Goal: Communication & Community: Connect with others

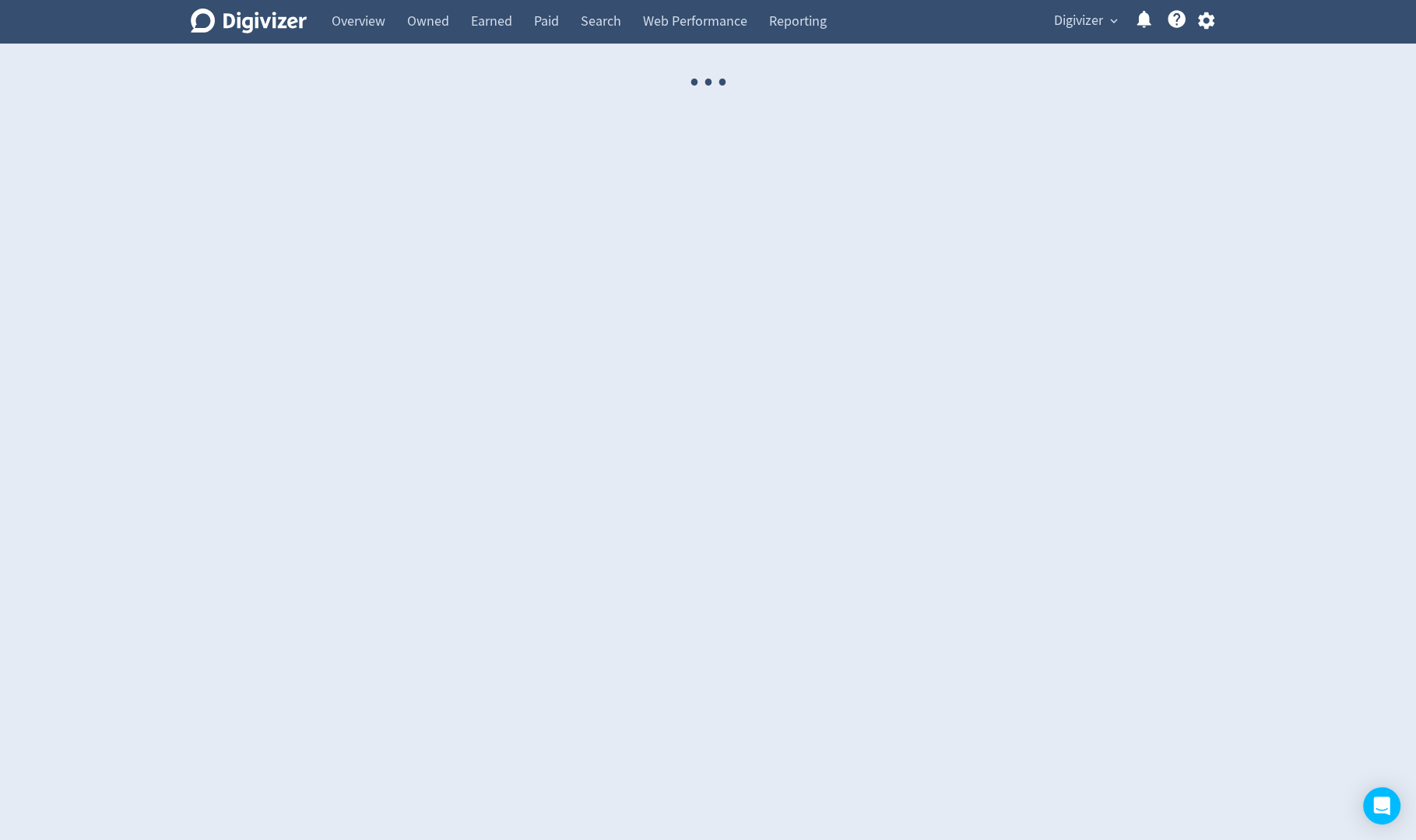
select select "USER"
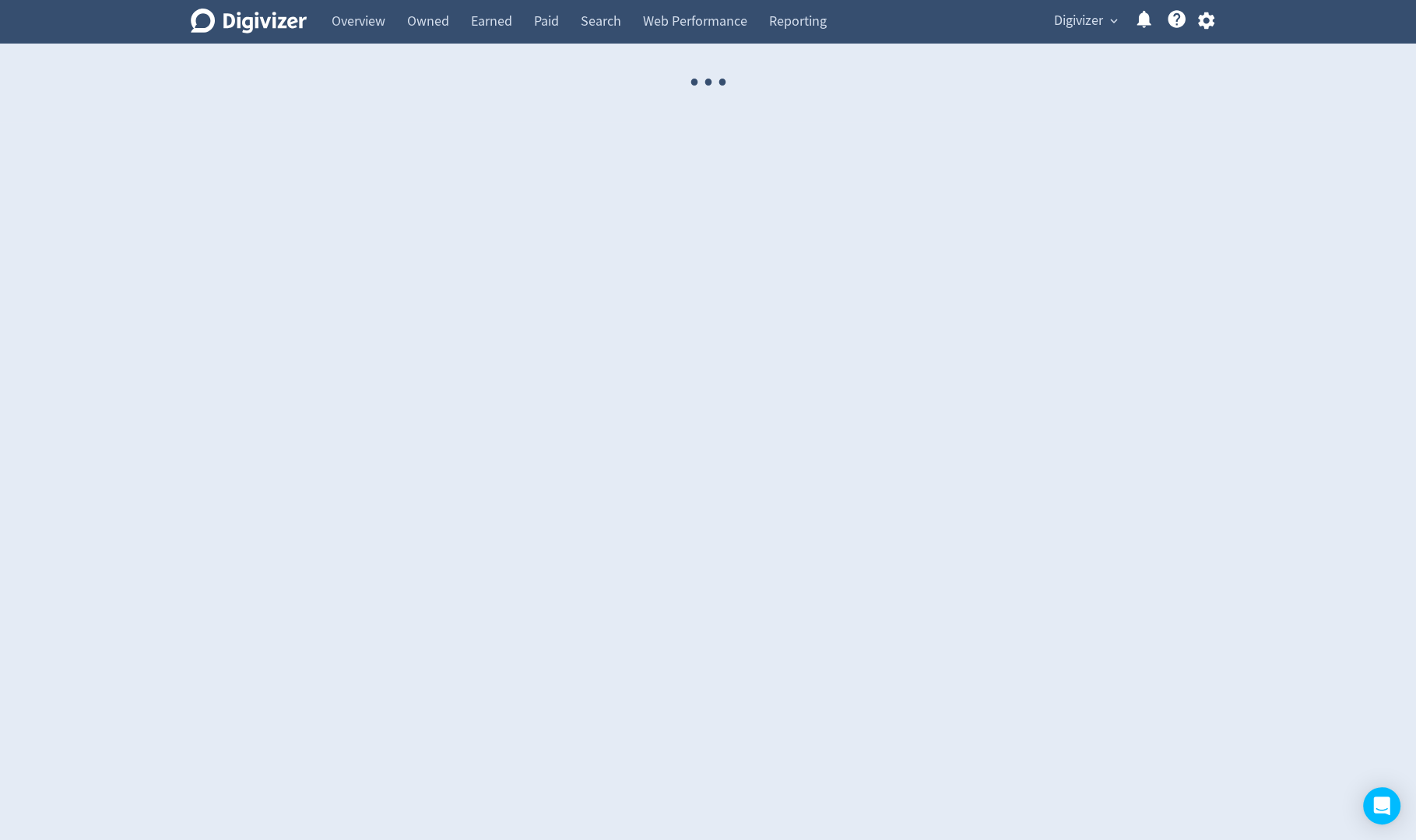
select select "USER"
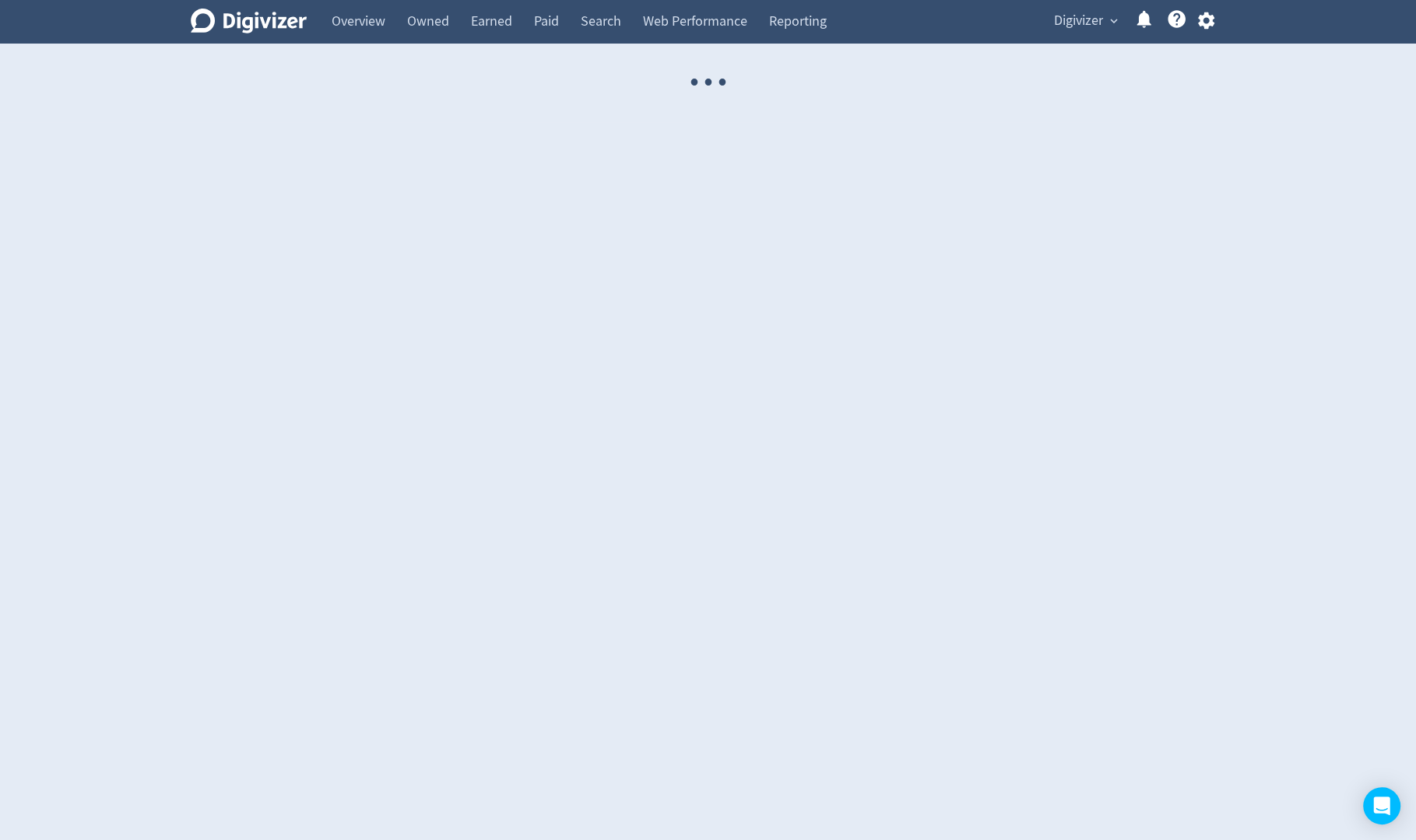
select select "USER"
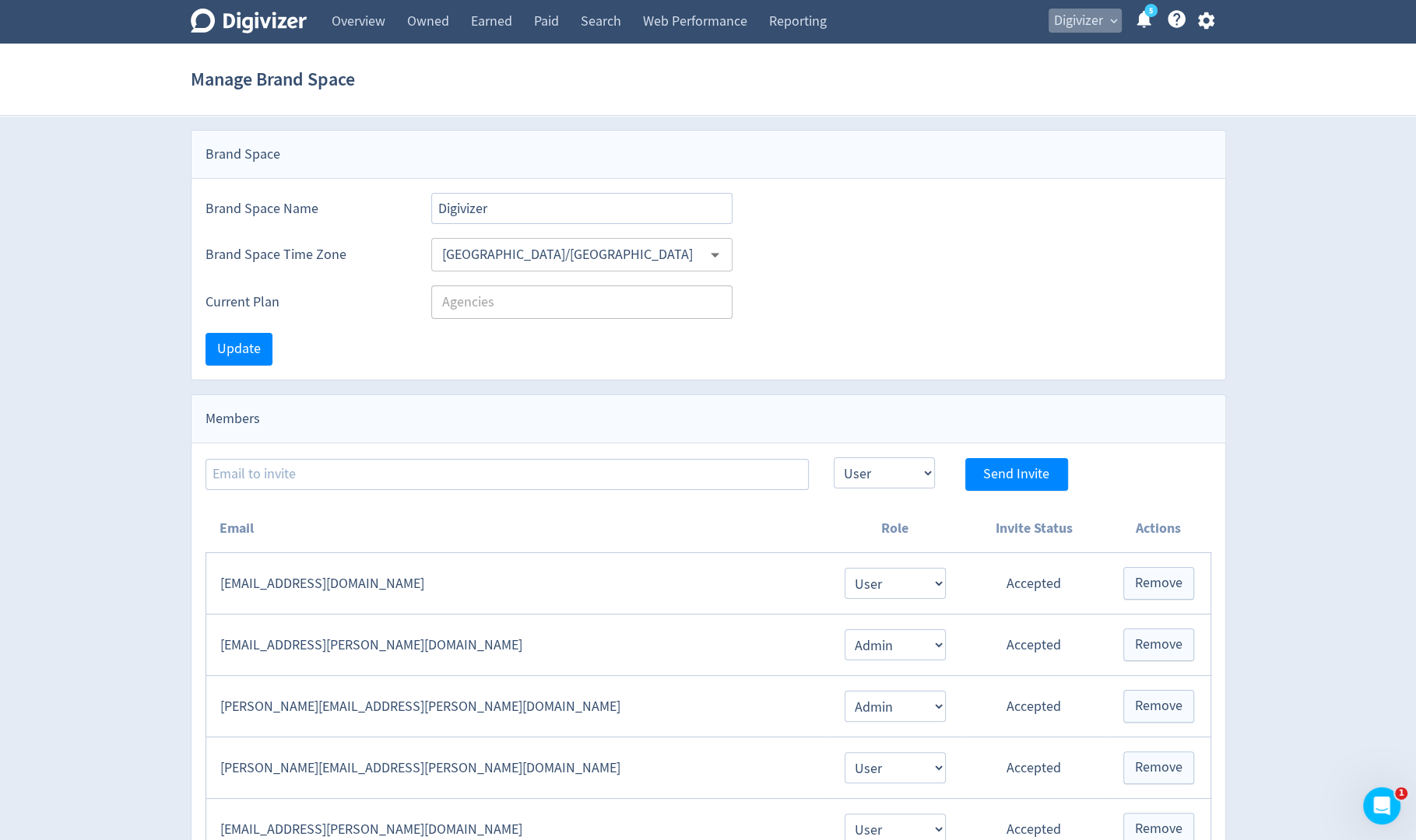
click at [1090, 30] on span "Digivizer" at bounding box center [1078, 21] width 49 height 25
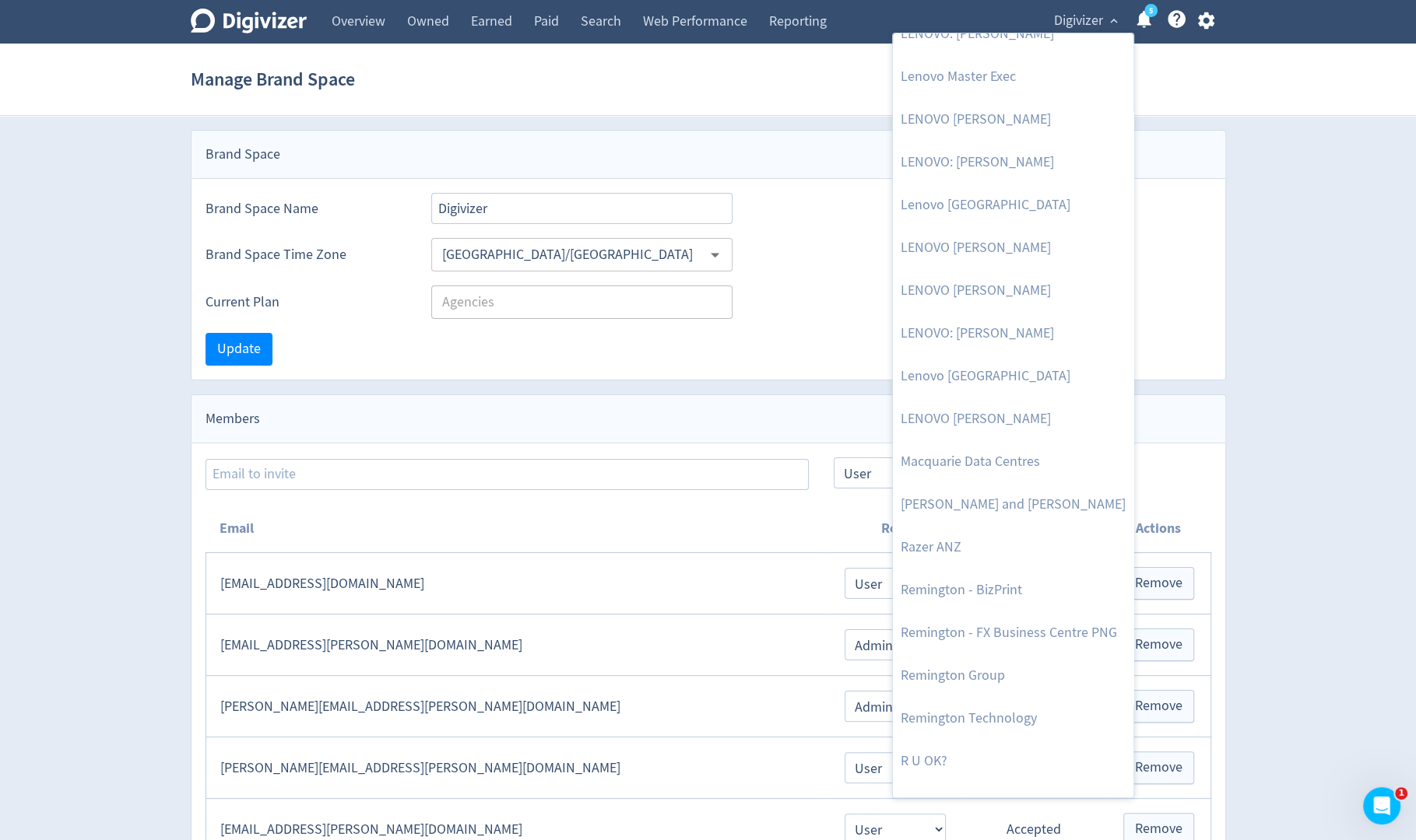
scroll to position [1545, 0]
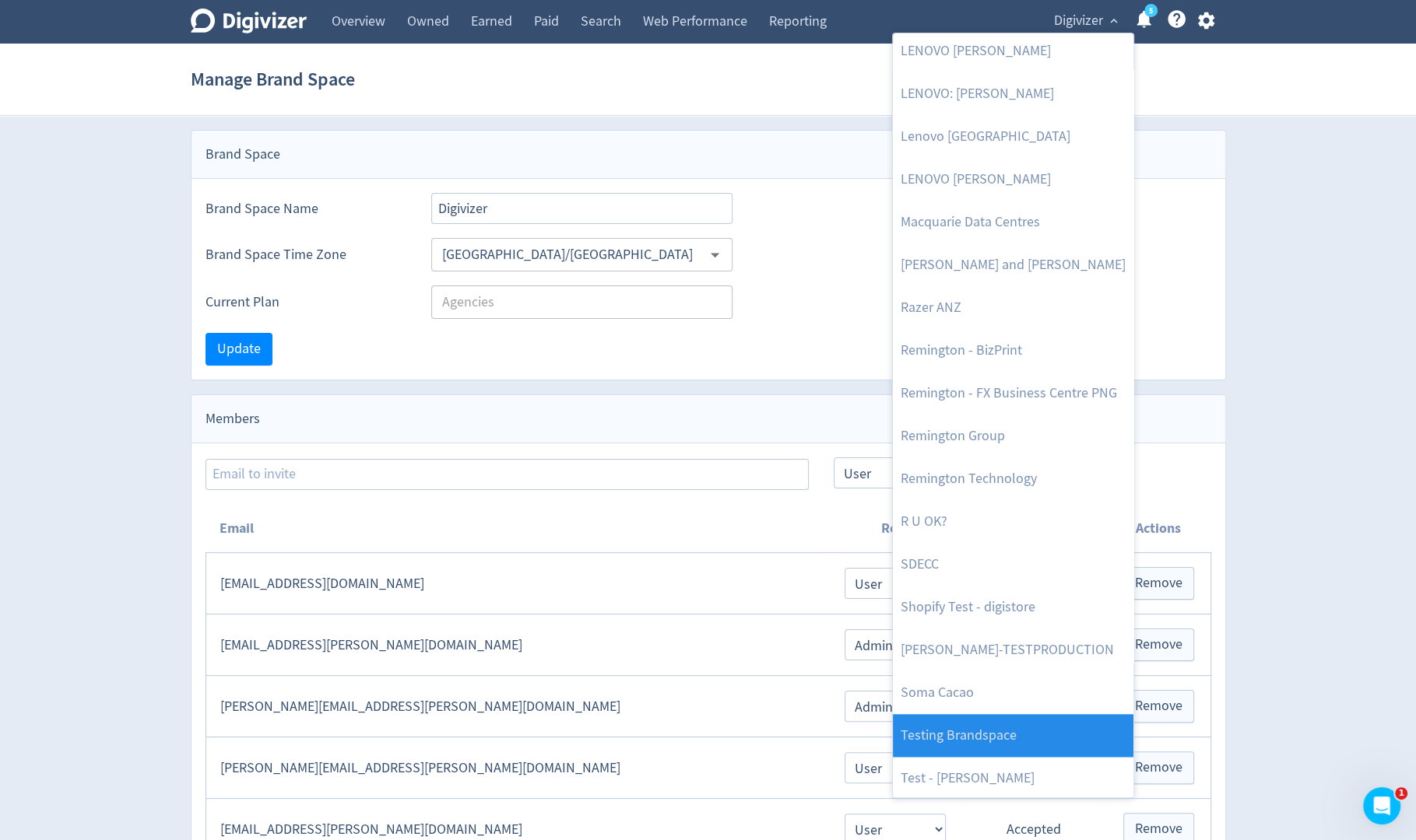
click at [1022, 737] on link "Testing Brandspace" at bounding box center [1012, 735] width 241 height 43
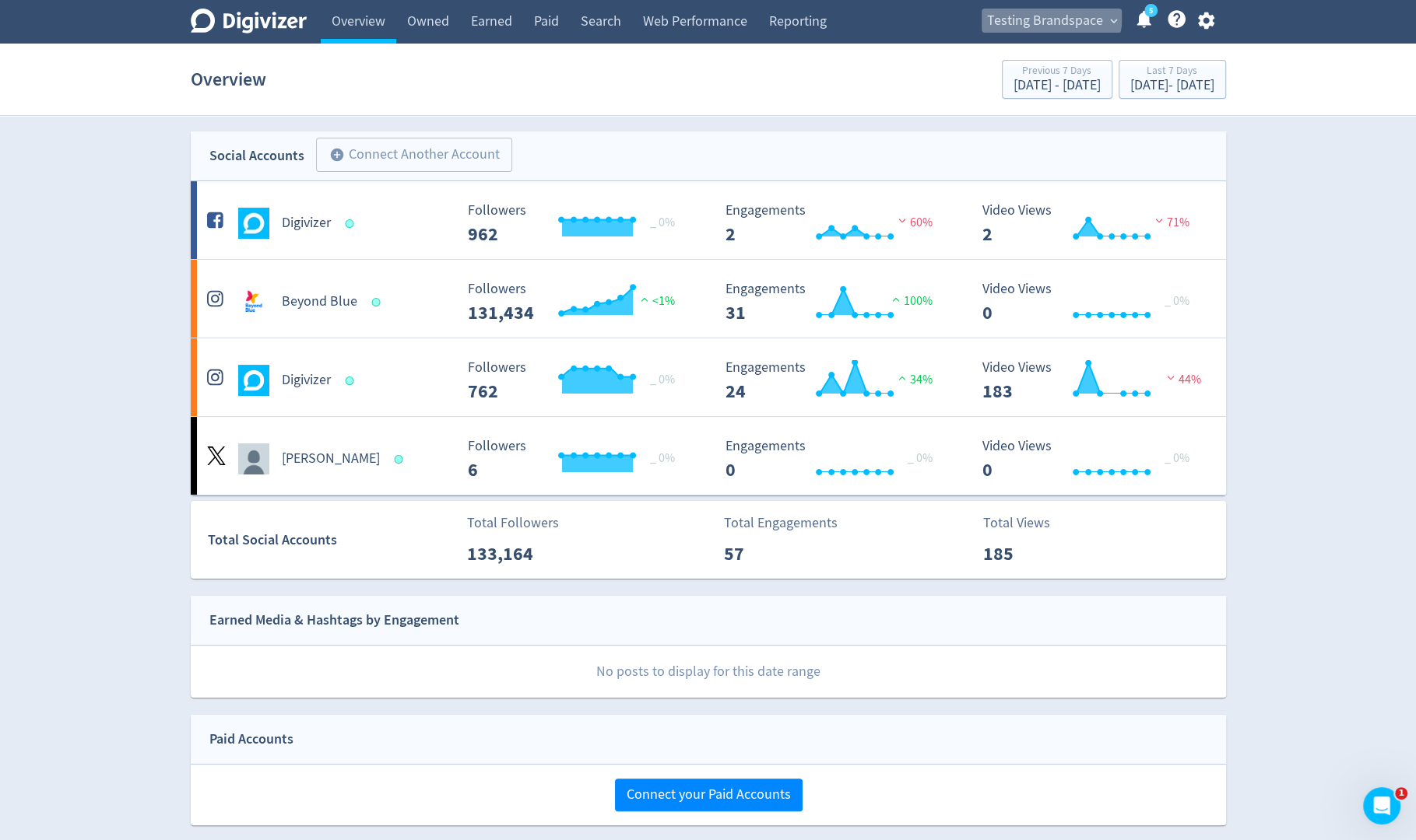
click at [1042, 14] on span "Testing Brandspace" at bounding box center [1045, 21] width 116 height 25
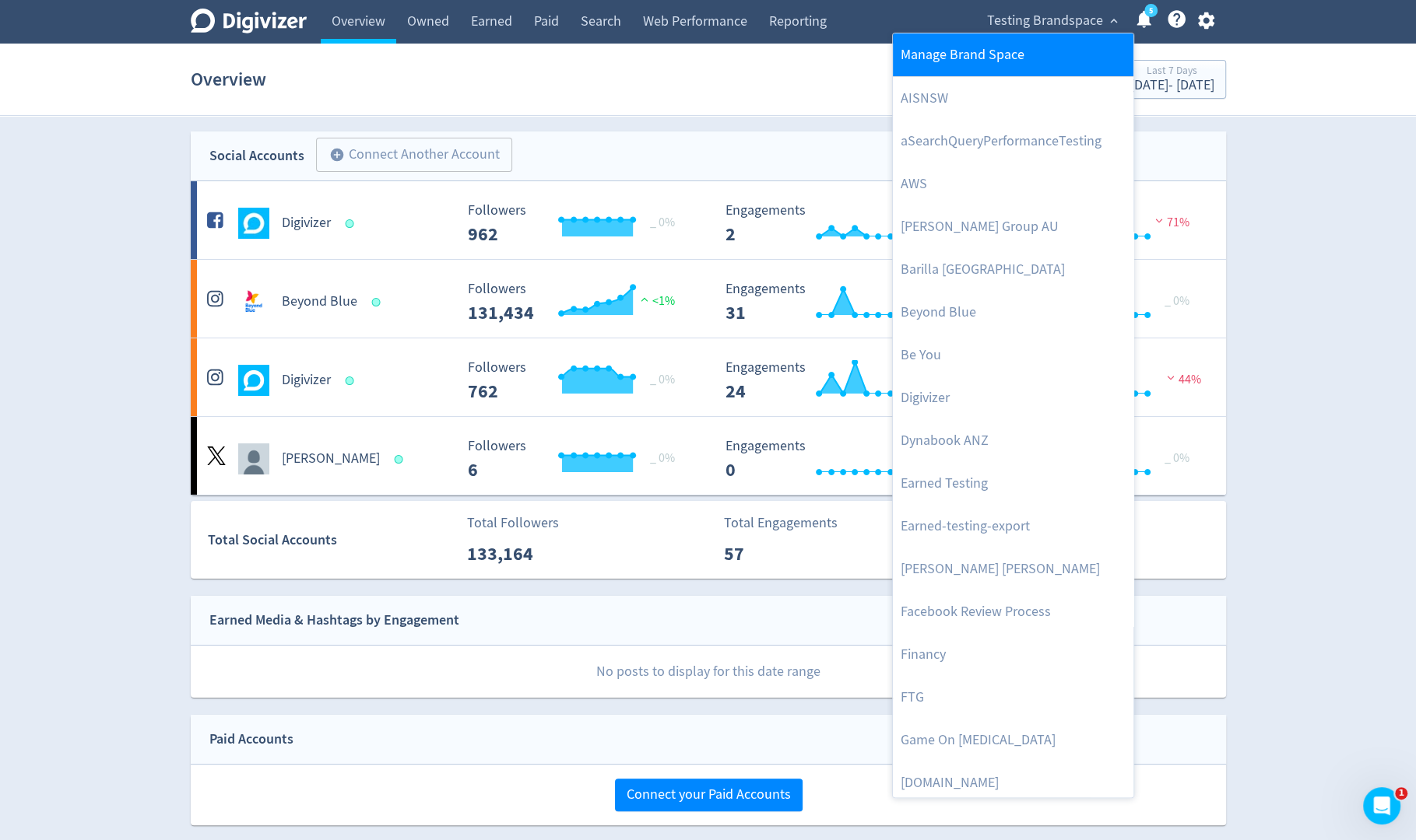
click at [999, 72] on link "Manage Brand Space" at bounding box center [1012, 54] width 241 height 43
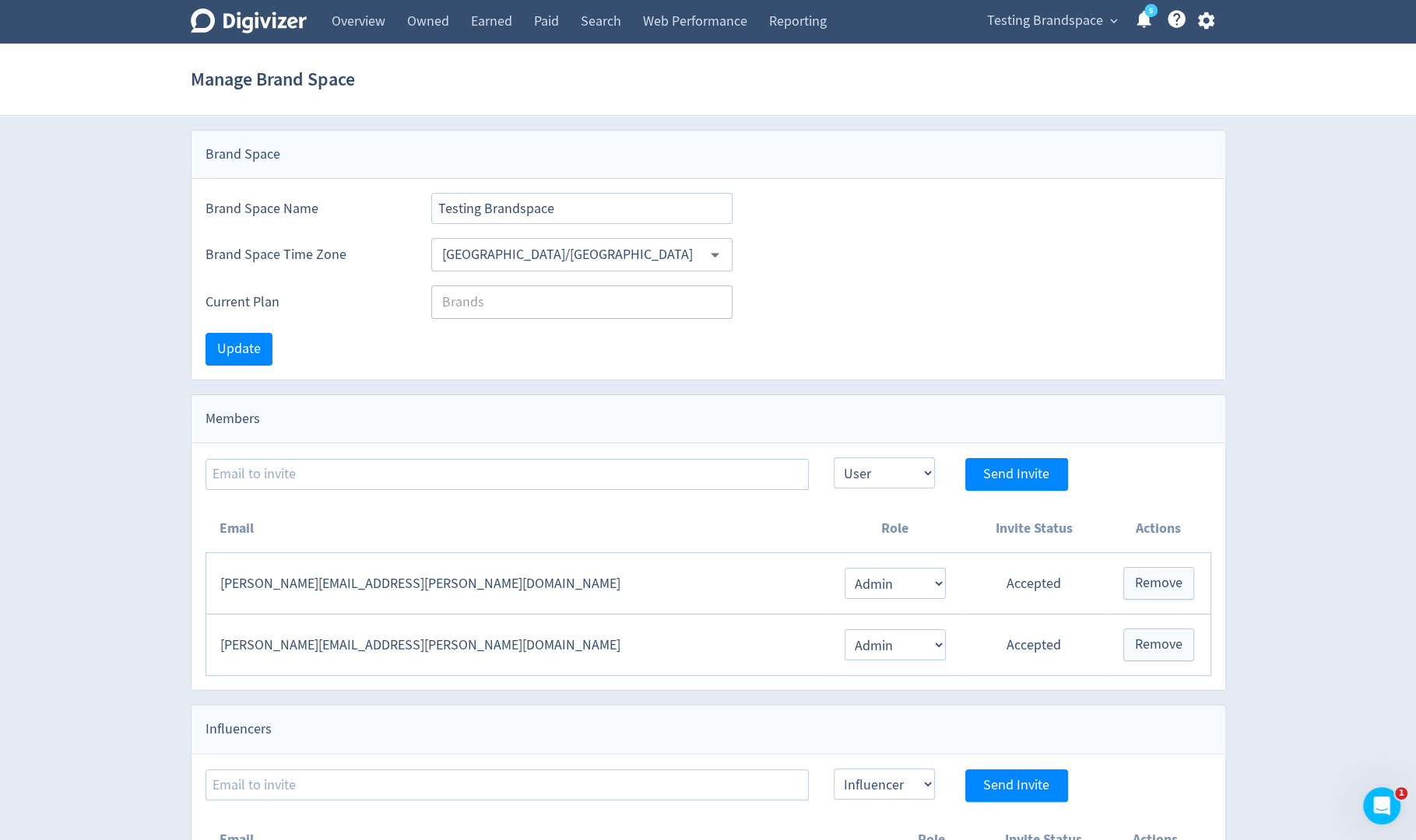
scroll to position [44, 0]
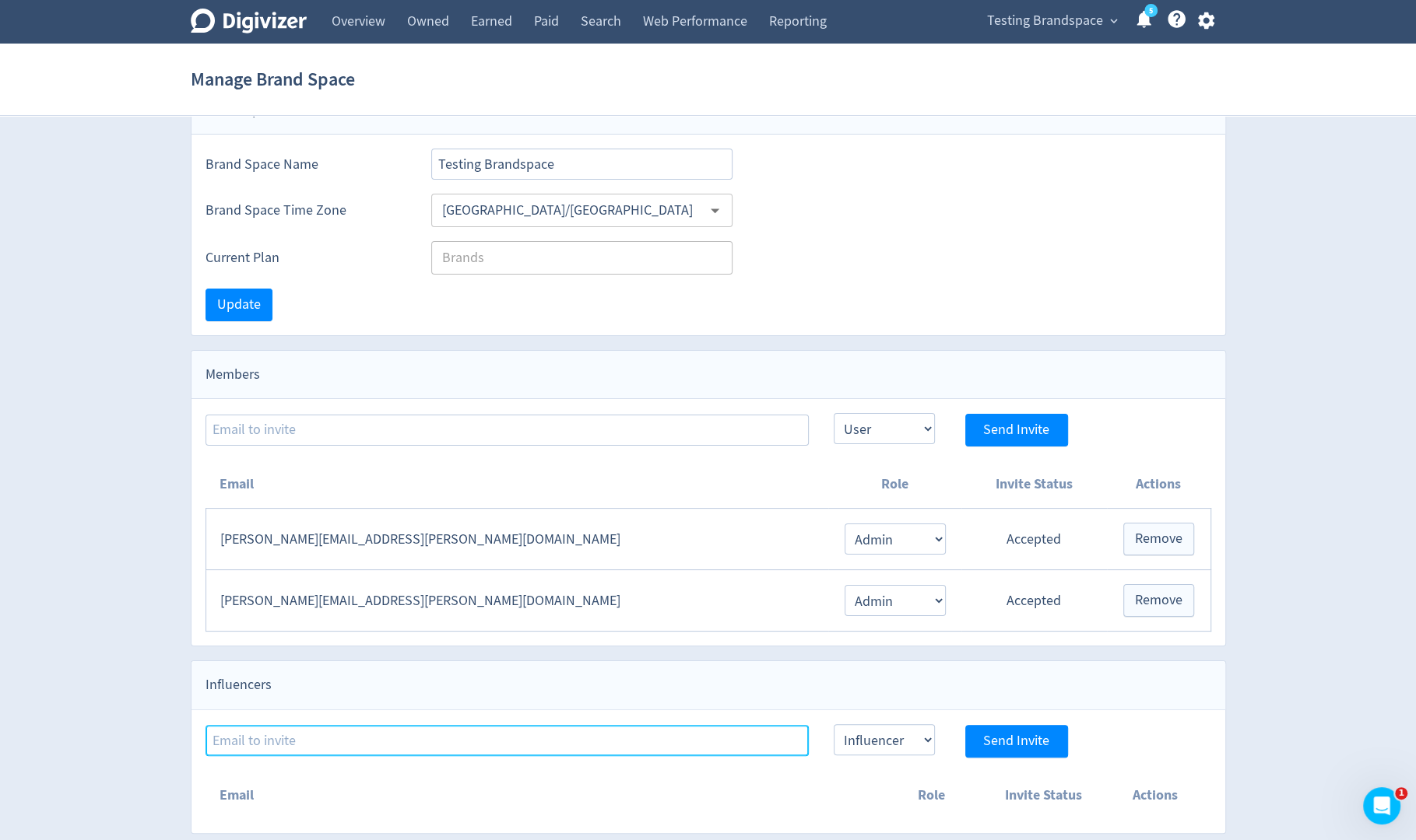
click at [730, 742] on input at bounding box center [508, 740] width 604 height 31
type input "[PERSON_NAME][EMAIL_ADDRESS][PERSON_NAME][DOMAIN_NAME]"
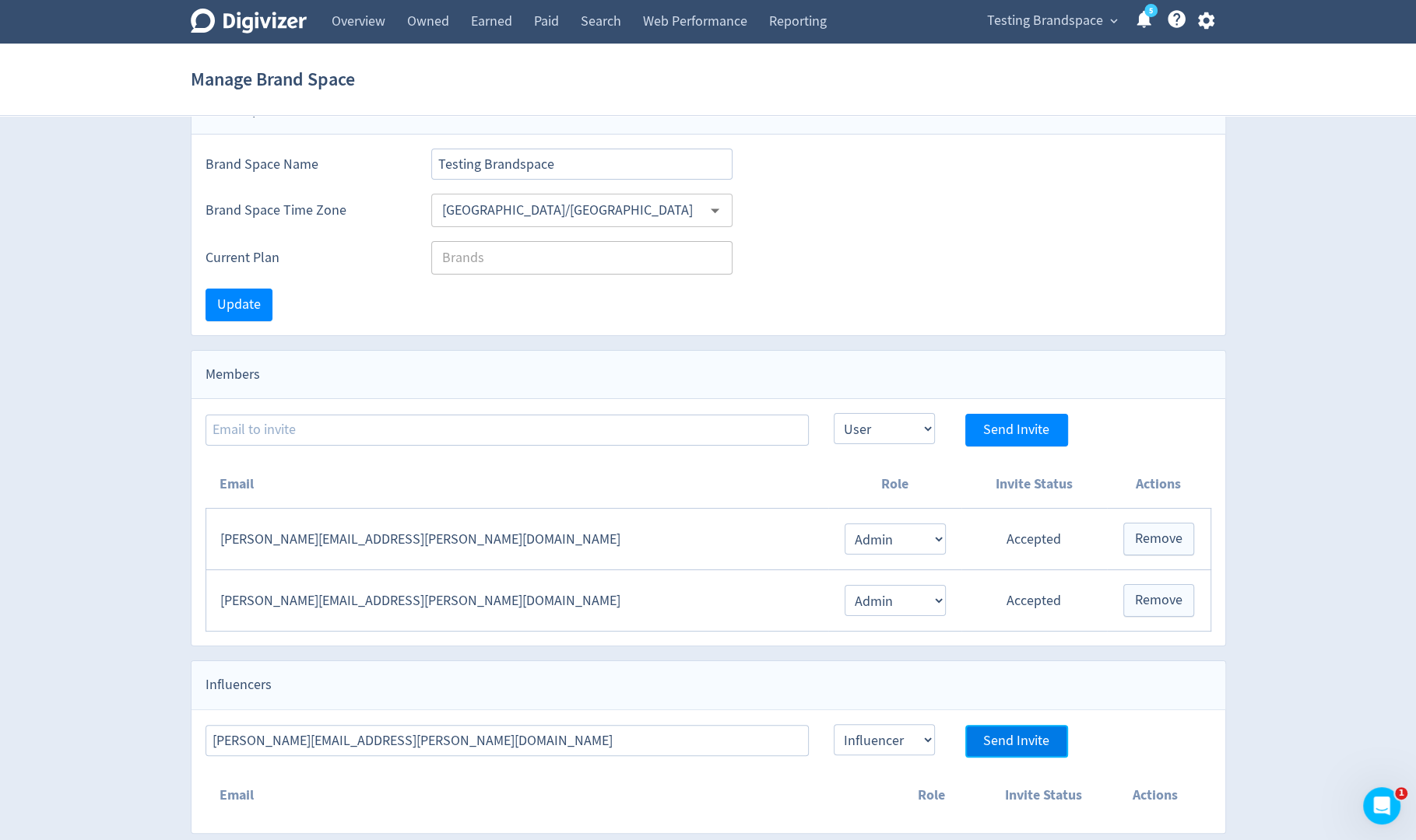
click at [1022, 741] on span "Send Invite" at bounding box center [1016, 741] width 66 height 14
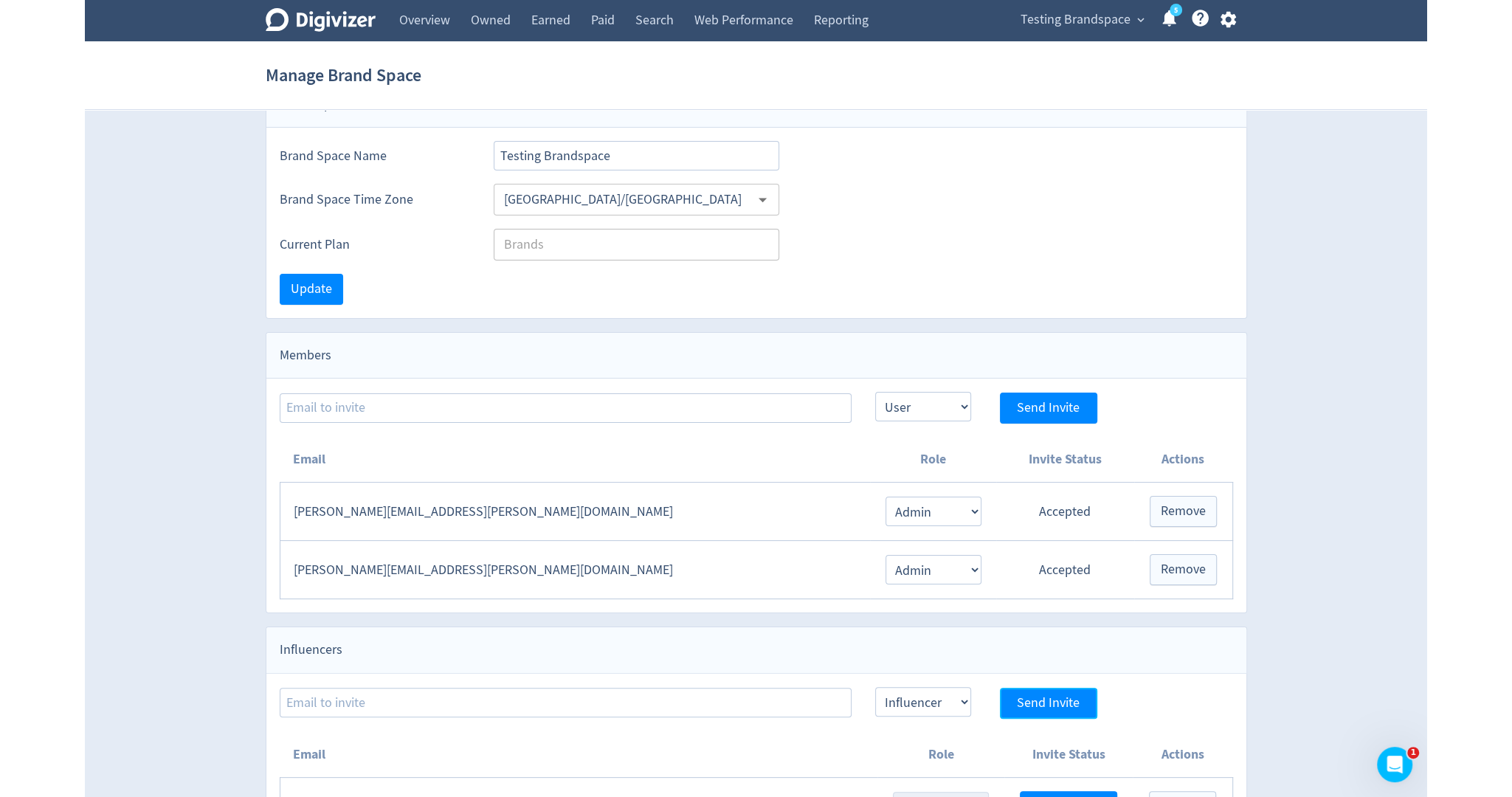
scroll to position [100, 0]
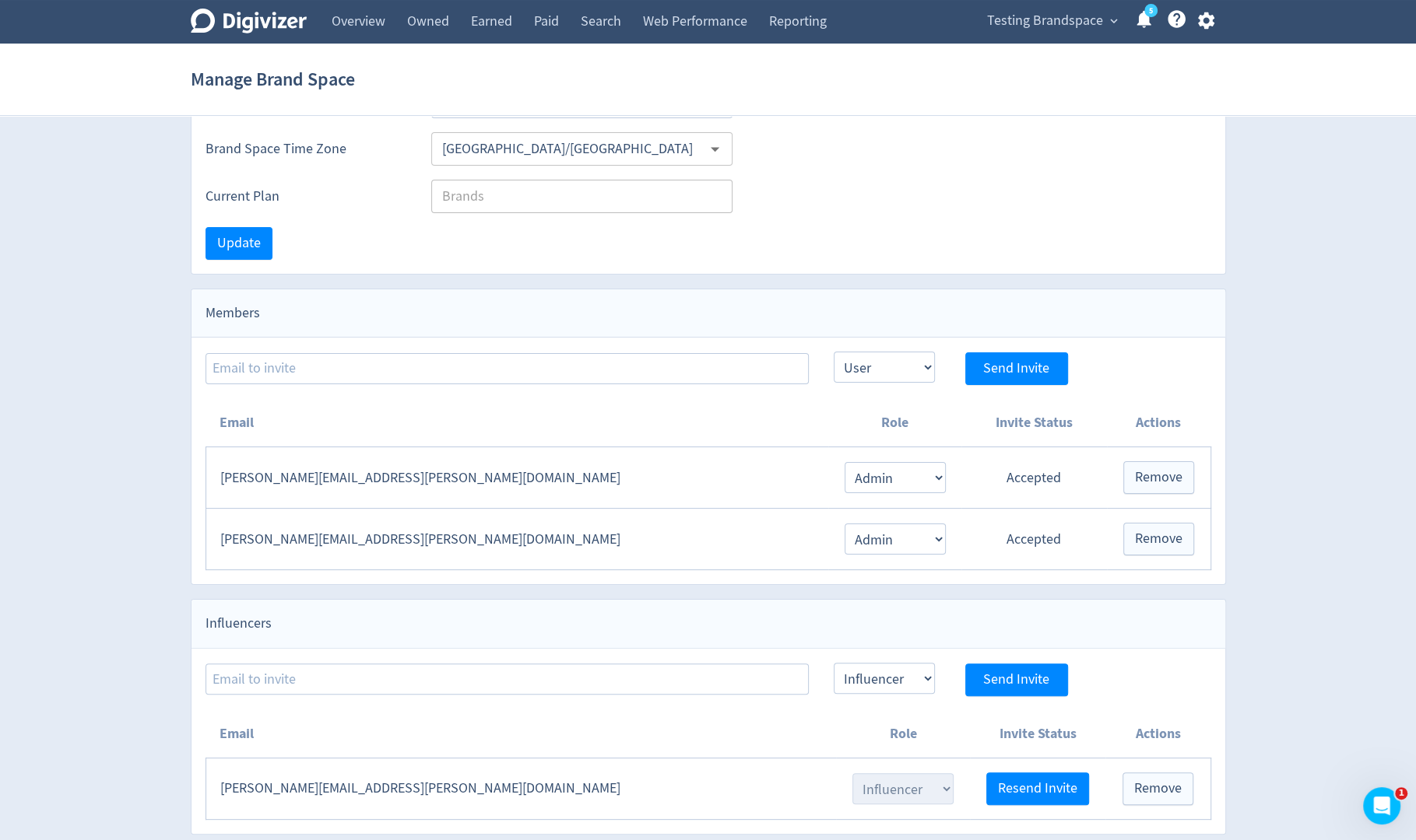
click at [354, 778] on td "[PERSON_NAME][EMAIL_ADDRESS][PERSON_NAME][DOMAIN_NAME]" at bounding box center [521, 789] width 631 height 62
copy td "[PERSON_NAME][EMAIL_ADDRESS][PERSON_NAME][DOMAIN_NAME]"
